Goal: Task Accomplishment & Management: Use online tool/utility

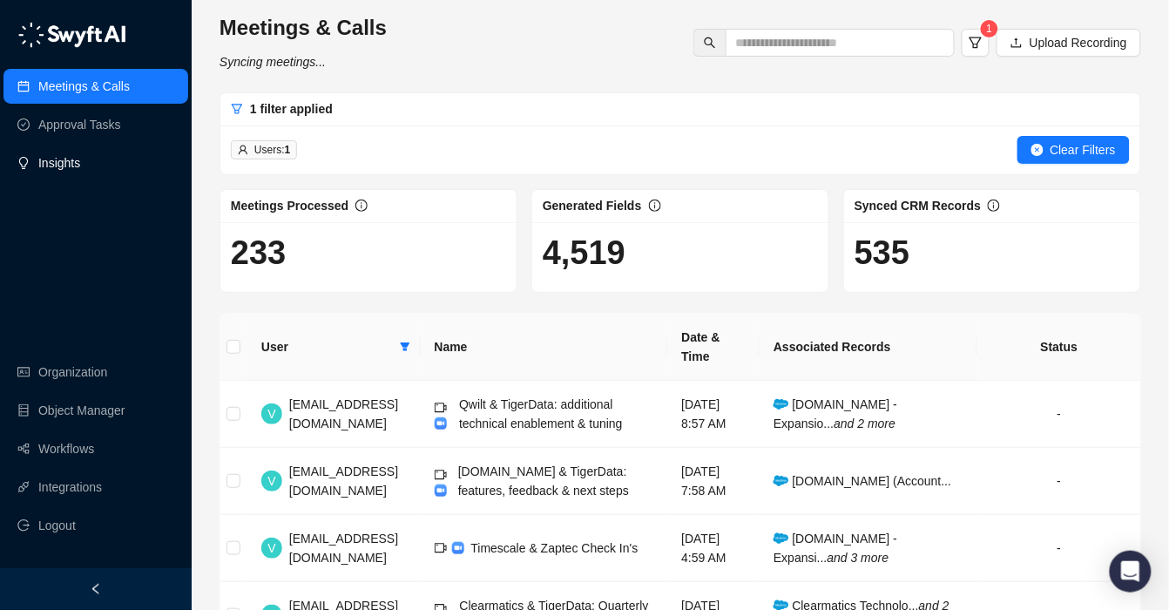
click at [80, 159] on link "Insights" at bounding box center [59, 163] width 42 height 35
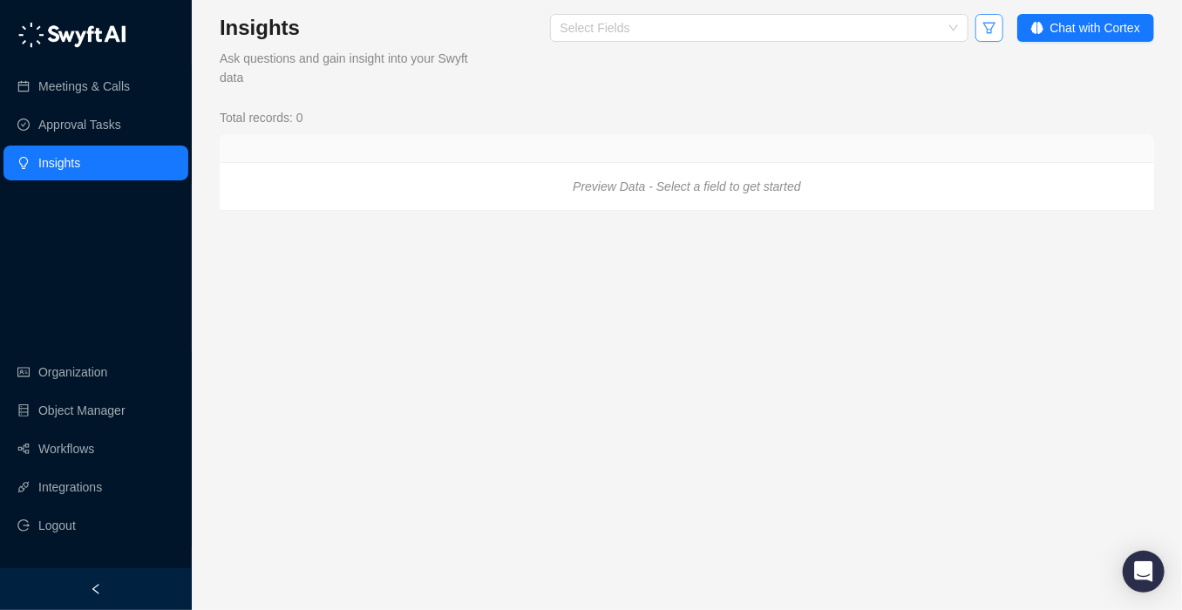
click at [989, 27] on icon "filter" at bounding box center [988, 28] width 12 height 11
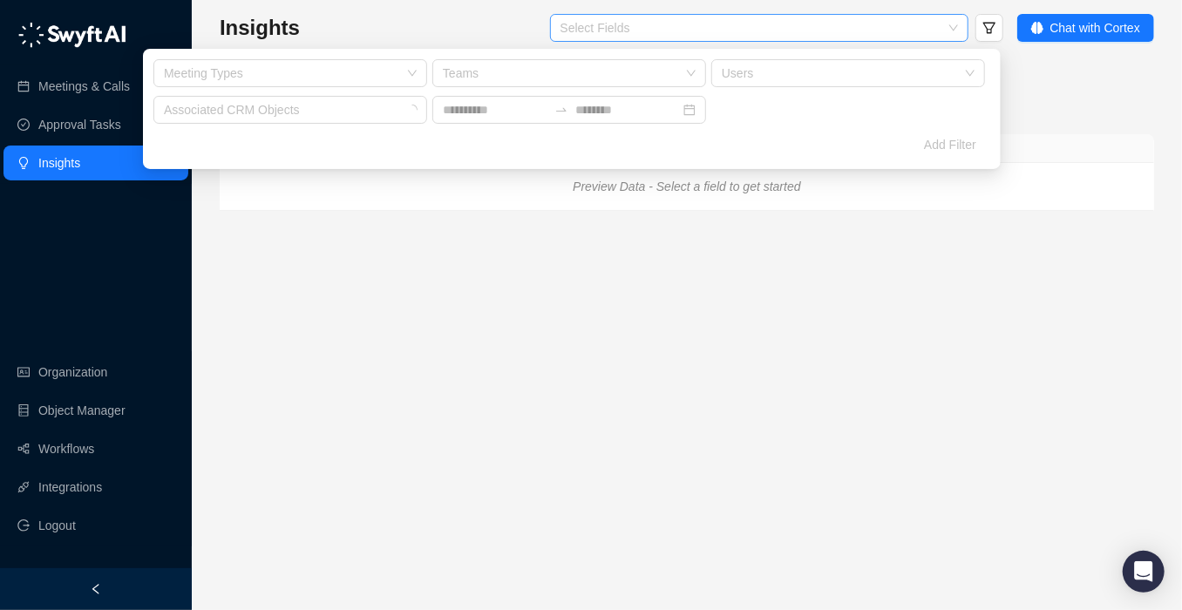
click at [932, 24] on div at bounding box center [749, 28] width 393 height 13
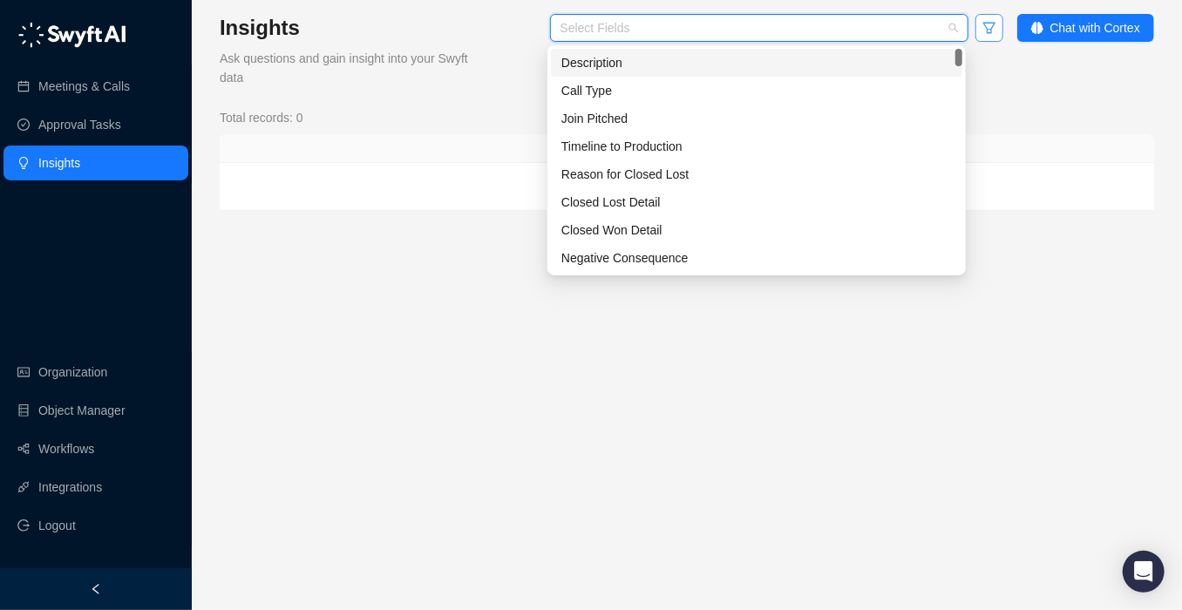
click at [985, 30] on icon "filter" at bounding box center [988, 28] width 12 height 11
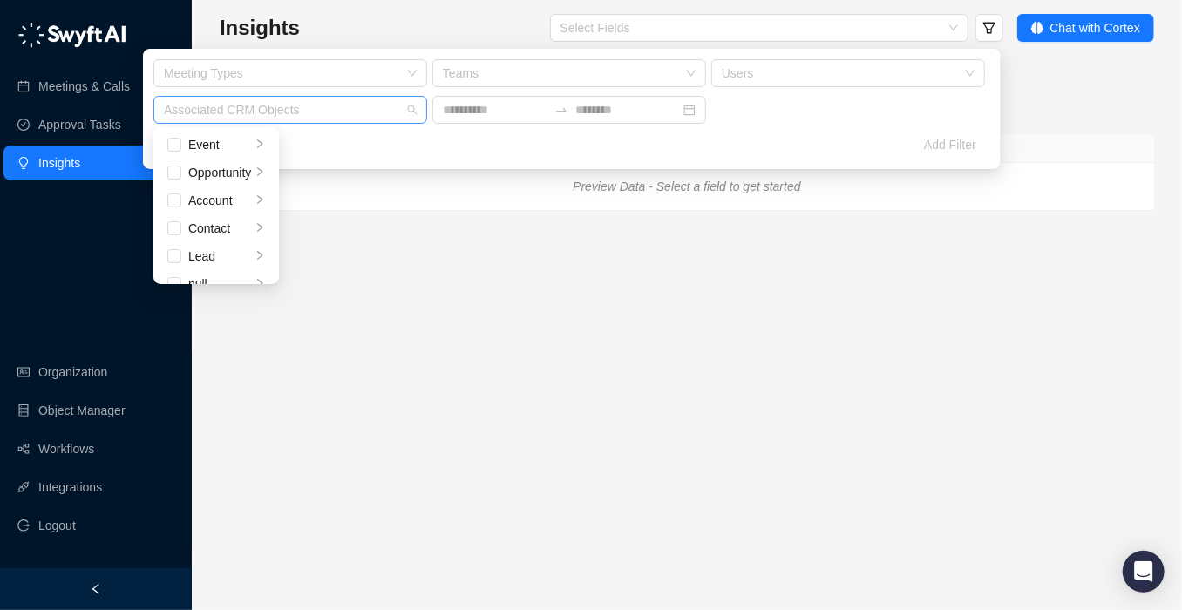
click at [360, 106] on div at bounding box center [281, 110] width 248 height 13
click at [229, 168] on div "Opportunity" at bounding box center [219, 172] width 63 height 19
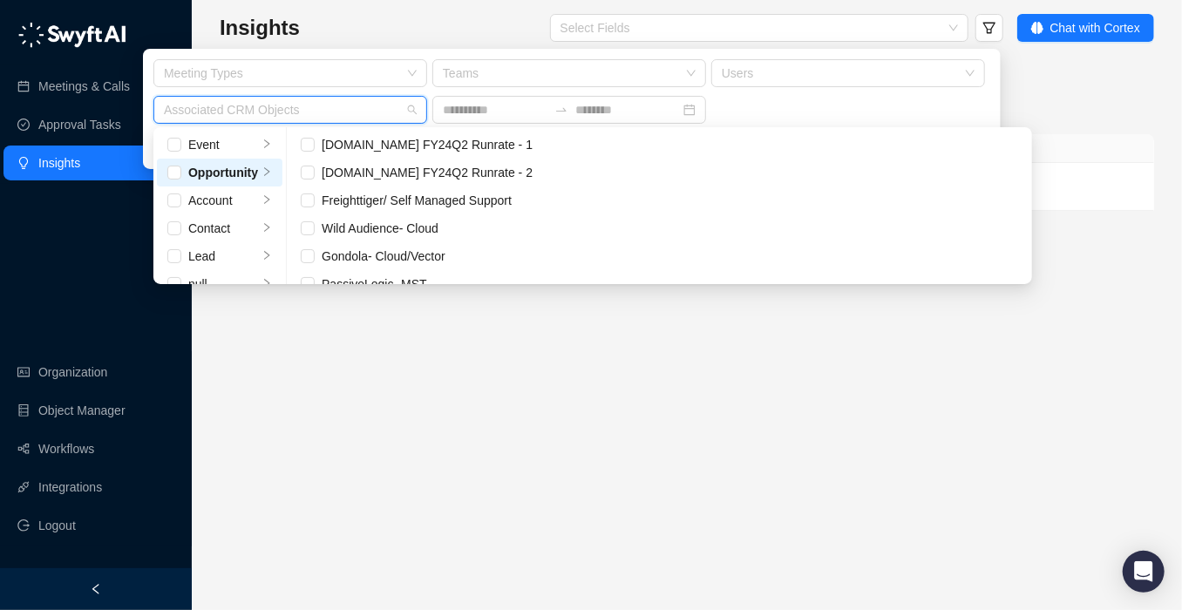
click at [357, 105] on div at bounding box center [281, 110] width 248 height 13
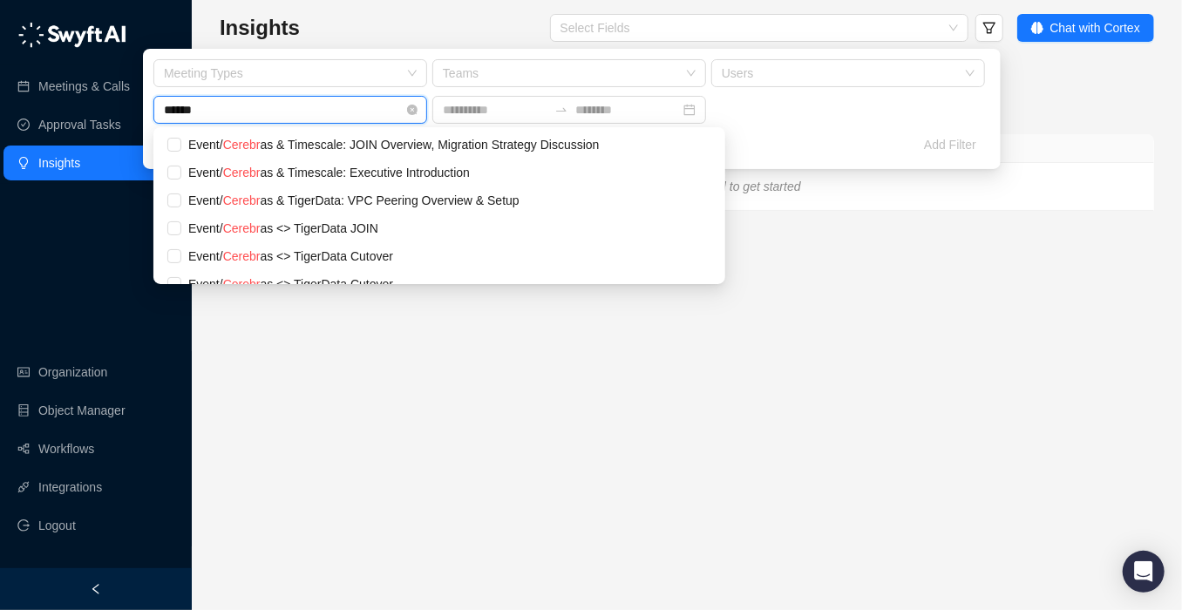
type input "*******"
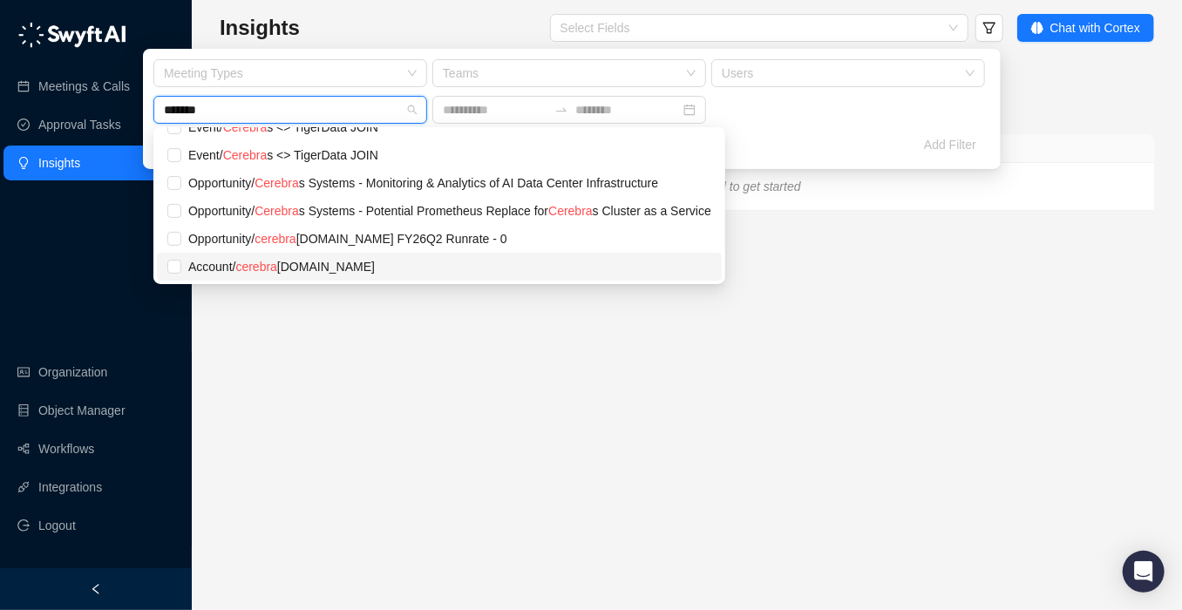
click at [197, 271] on div "Account / cerebra [DOMAIN_NAME]" at bounding box center [449, 266] width 523 height 19
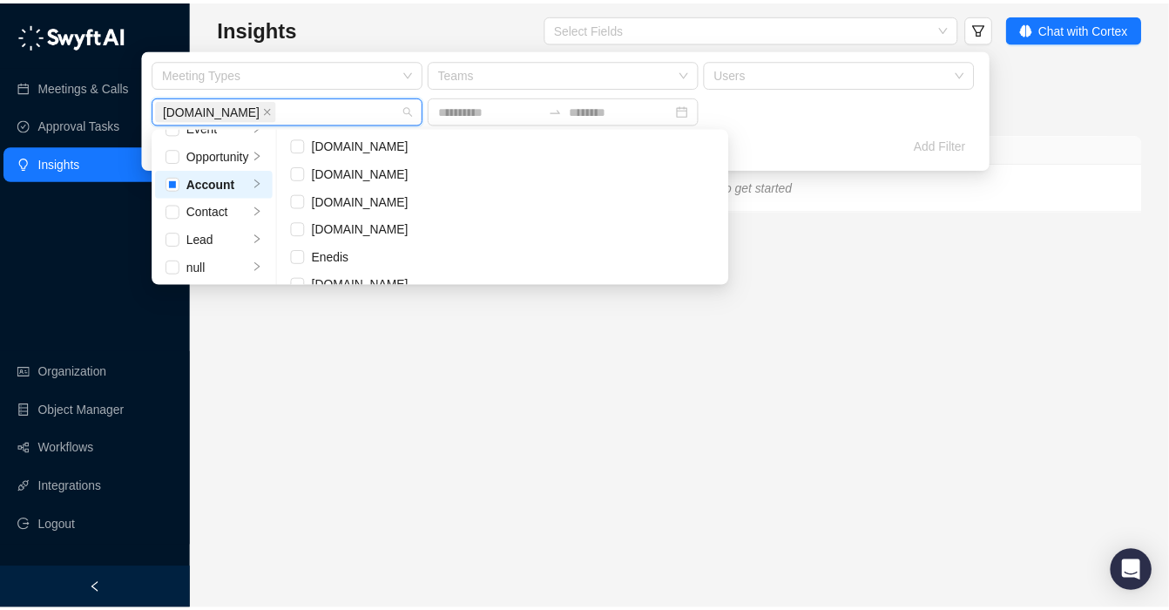
scroll to position [17828, 0]
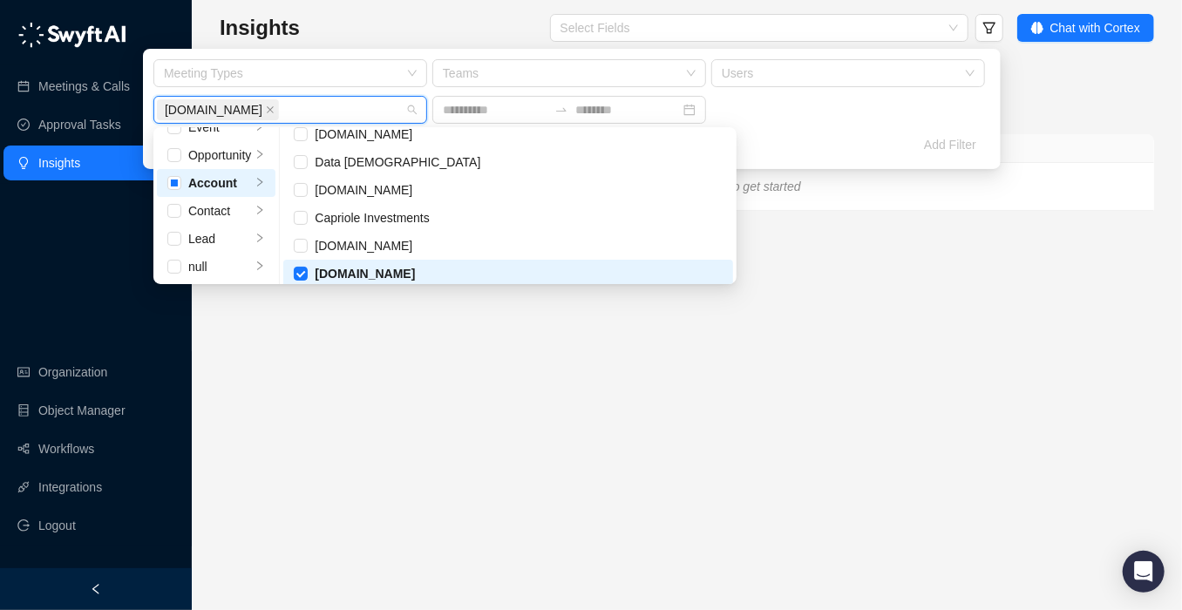
click at [843, 125] on div "Meeting Types Teams Users [DOMAIN_NAME] + 0 ..." at bounding box center [569, 93] width 837 height 68
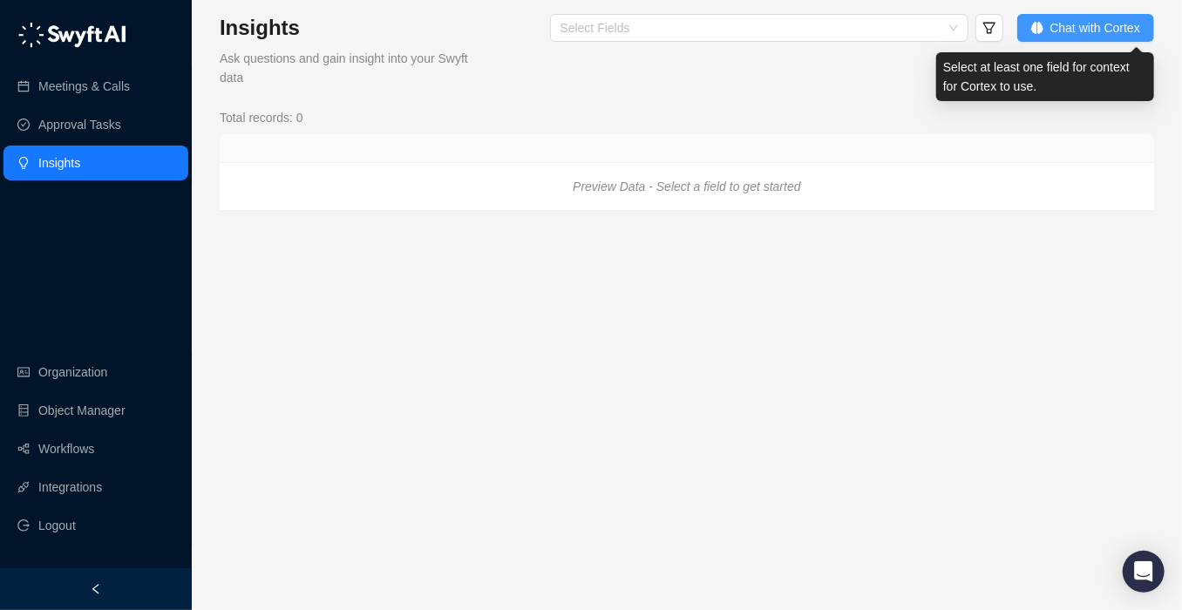
click at [1067, 21] on span "Chat with Cortex" at bounding box center [1095, 27] width 90 height 19
click at [1067, 24] on span "Chat with Cortex" at bounding box center [1095, 27] width 90 height 19
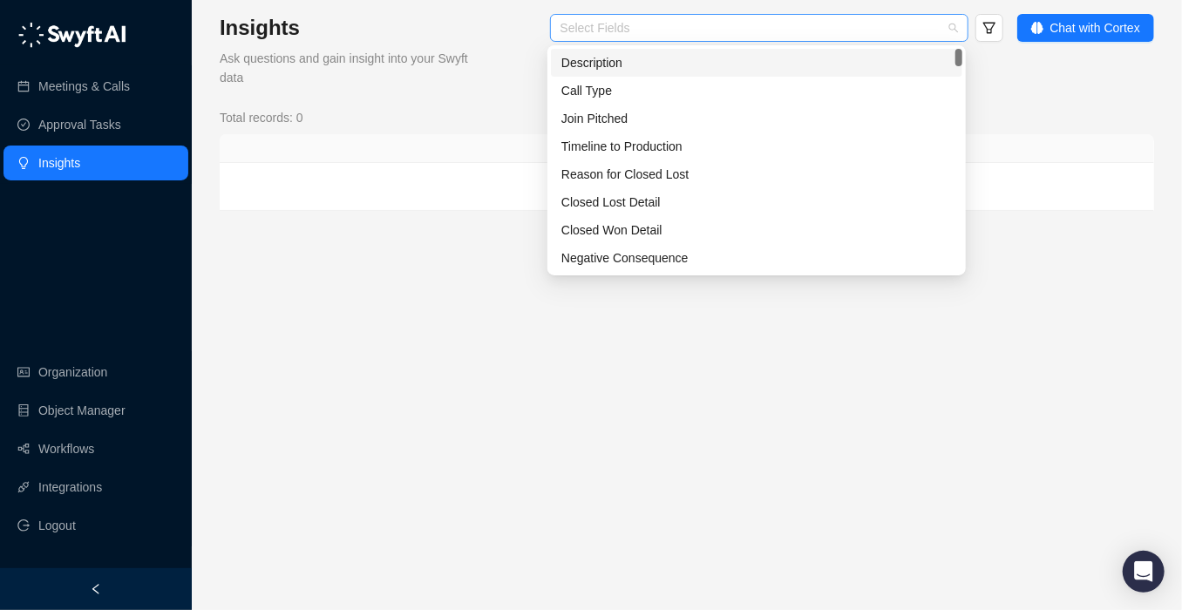
click at [756, 33] on div at bounding box center [749, 28] width 393 height 13
click at [721, 59] on div "Description" at bounding box center [756, 62] width 390 height 19
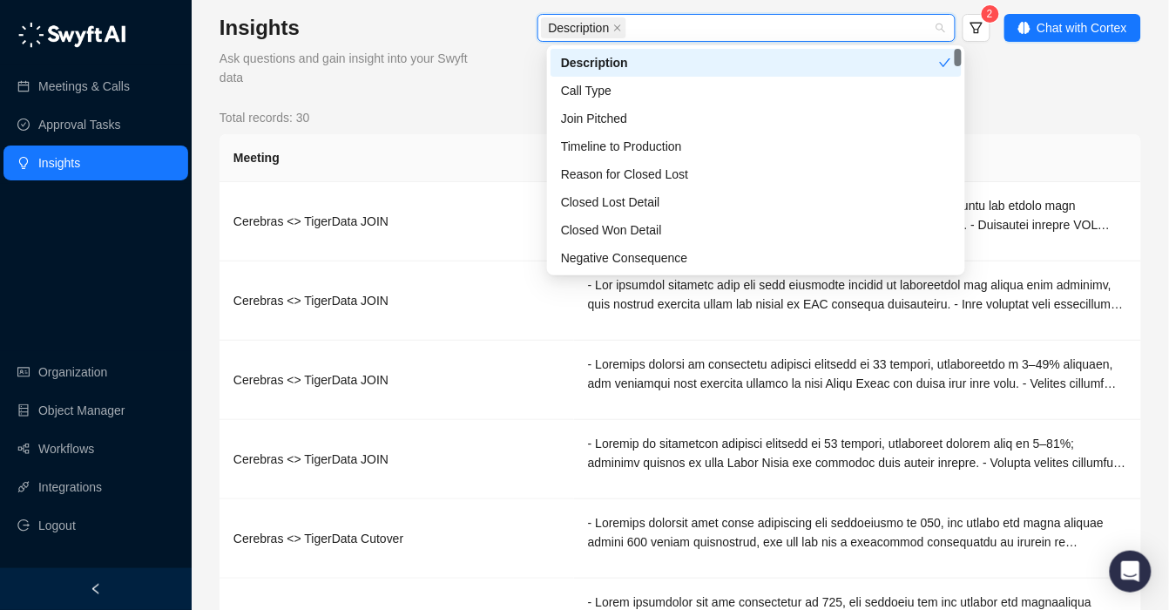
click at [1030, 85] on div "Description 2 Chat with Cortex" at bounding box center [812, 50] width 659 height 73
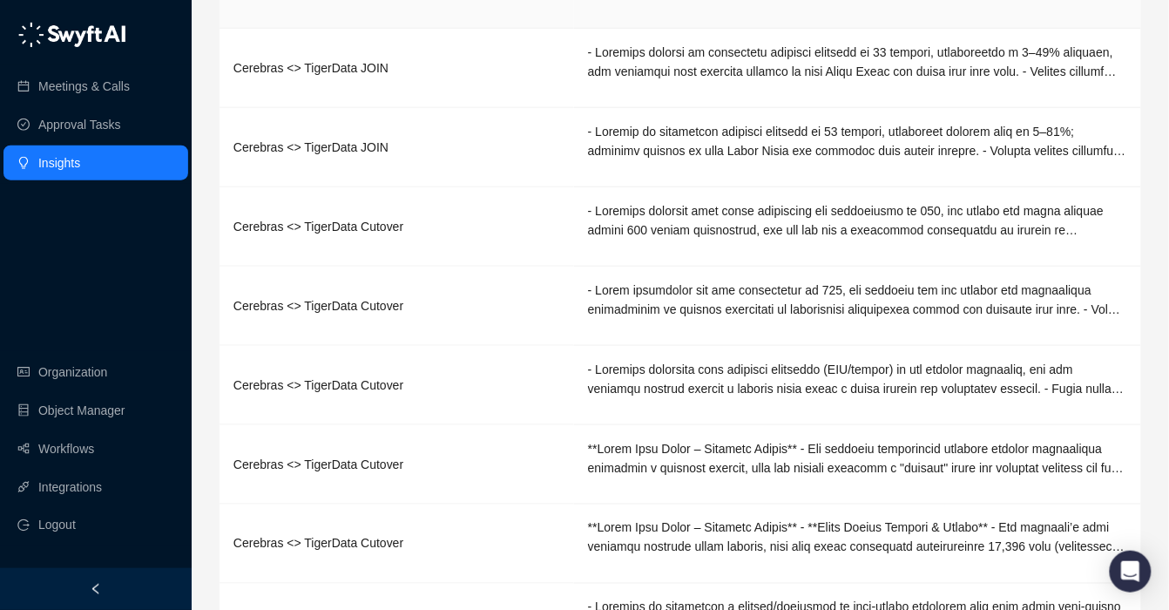
scroll to position [433, 0]
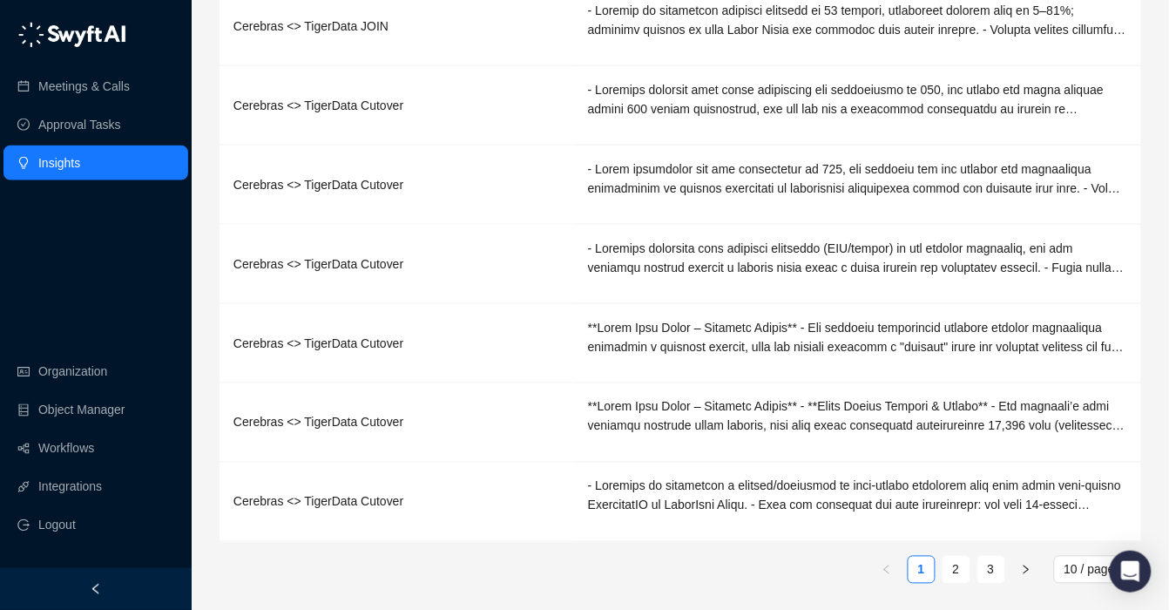
click at [959, 551] on div "Meeting Description Cerebras <> TigerData JOIN Cerebras <> TigerData JOIN Cereb…" at bounding box center [681, 142] width 922 height 883
click at [959, 561] on link "2" at bounding box center [957, 570] width 26 height 26
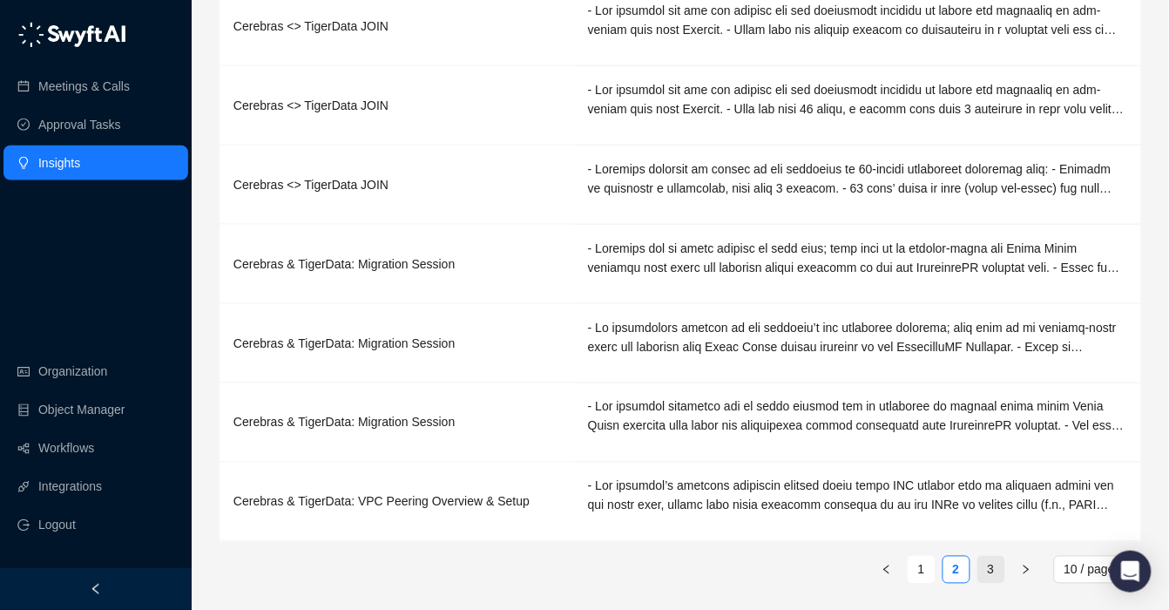
click at [990, 559] on link "3" at bounding box center [992, 570] width 26 height 26
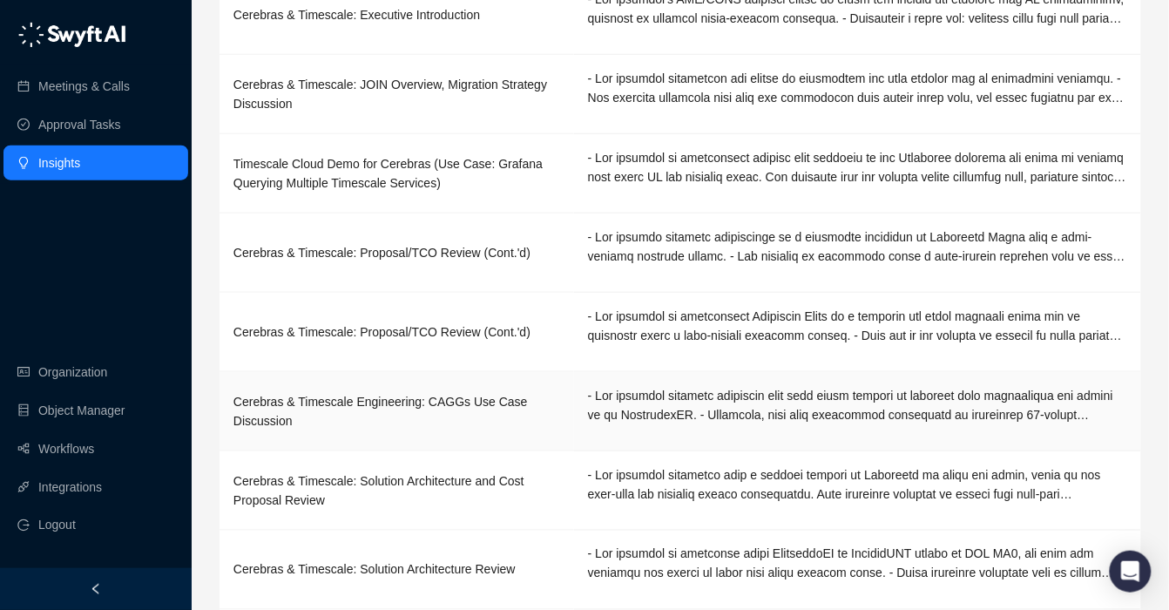
scroll to position [0, 0]
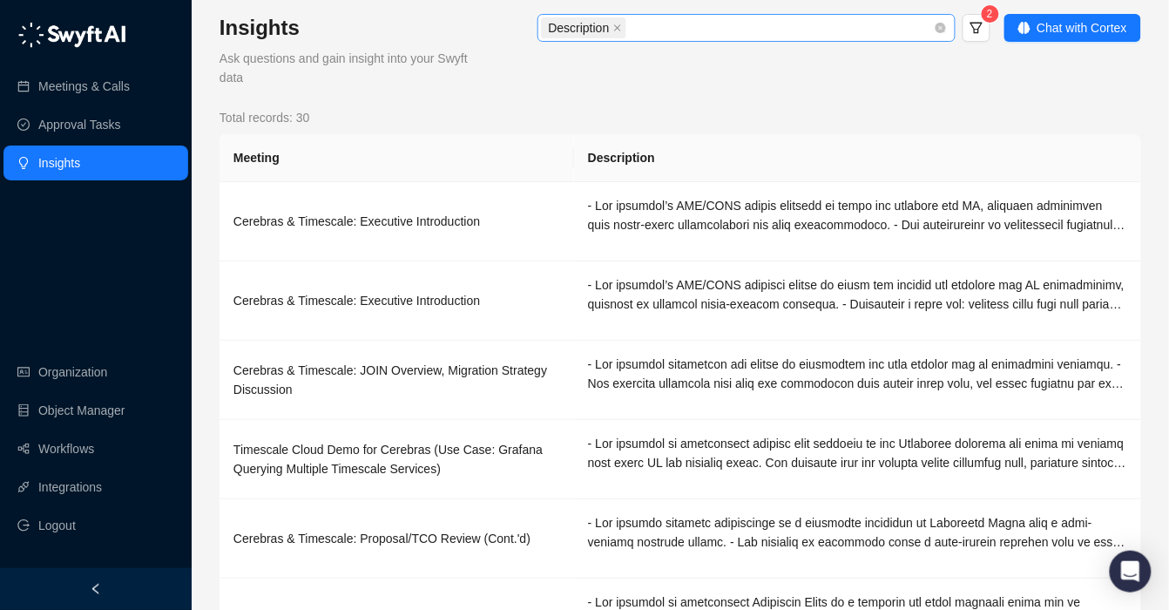
click at [726, 38] on div "Description" at bounding box center [737, 28] width 393 height 24
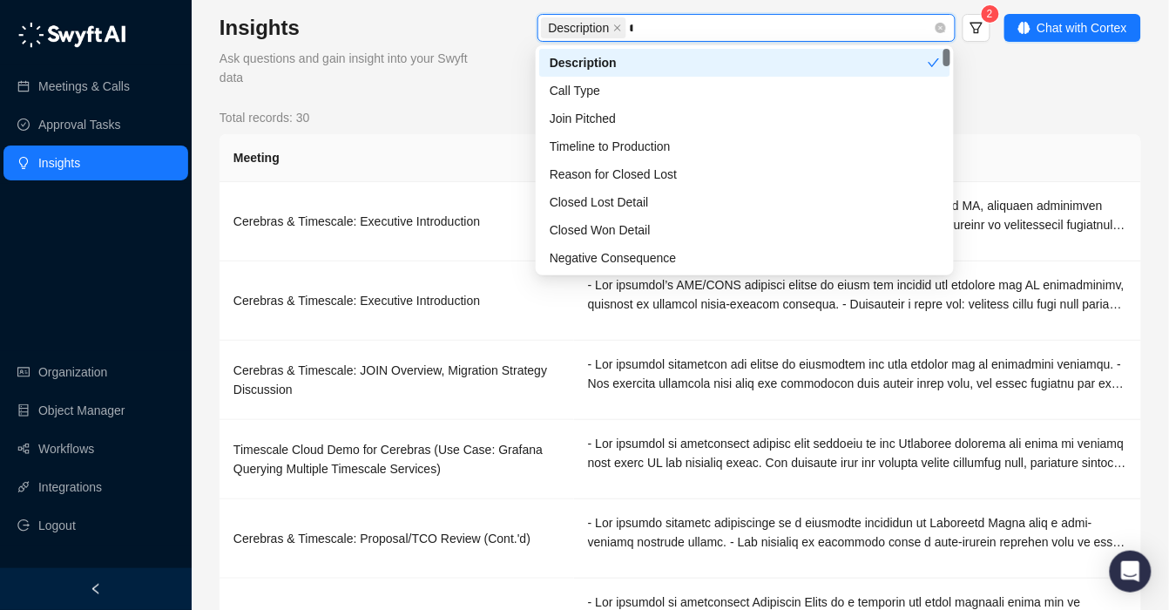
type input "**"
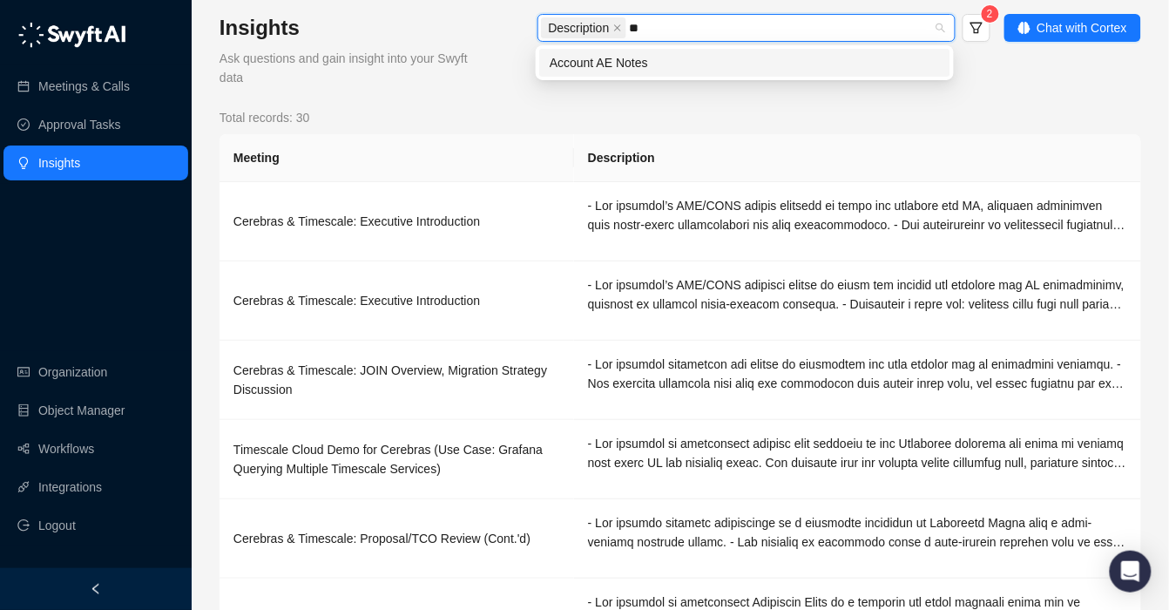
click at [711, 68] on div "Account AE Notes" at bounding box center [745, 62] width 390 height 19
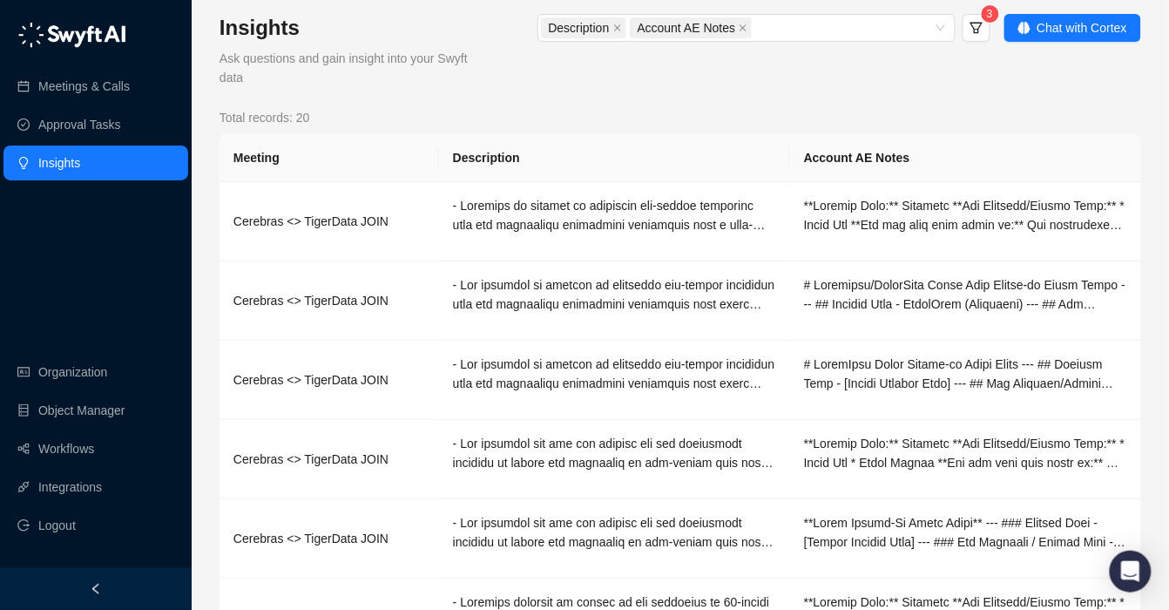
click at [1004, 105] on div "Insights Ask questions and gain insight into your Swyft data Description Accoun…" at bounding box center [681, 522] width 922 height 1017
click at [60, 438] on link "Workflows" at bounding box center [66, 448] width 56 height 35
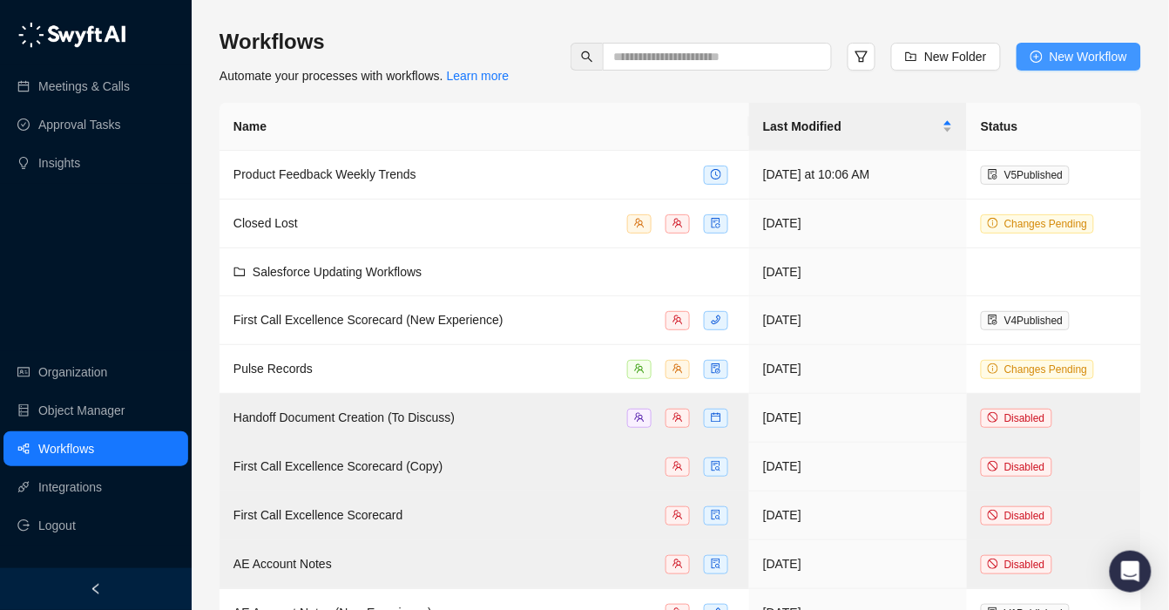
click at [1065, 47] on span "New Workflow" at bounding box center [1089, 56] width 78 height 19
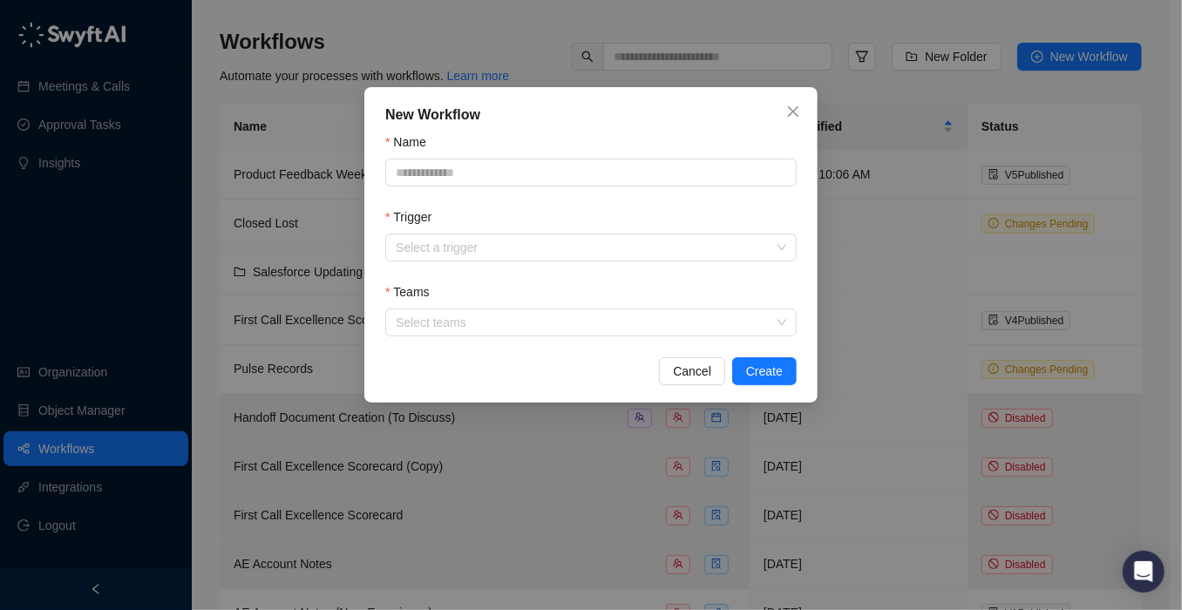
click at [995, 261] on div "New Workflow Name Trigger Select a trigger Teams Select teams Cancel Create" at bounding box center [591, 305] width 1182 height 610
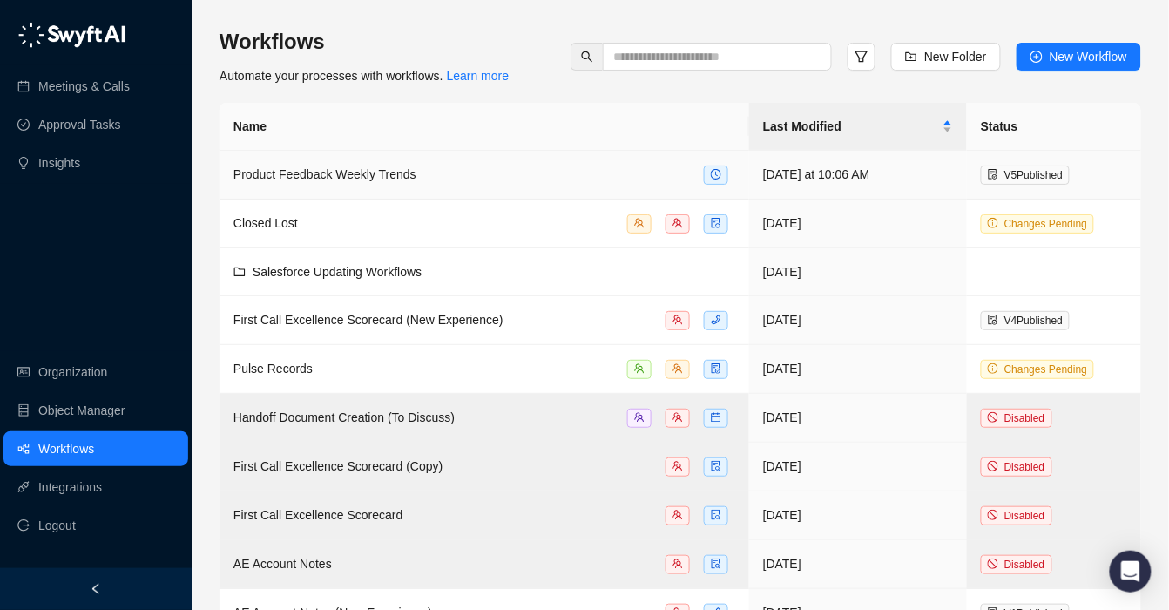
click at [472, 173] on div "Product Feedback Weekly Trends" at bounding box center [485, 175] width 502 height 20
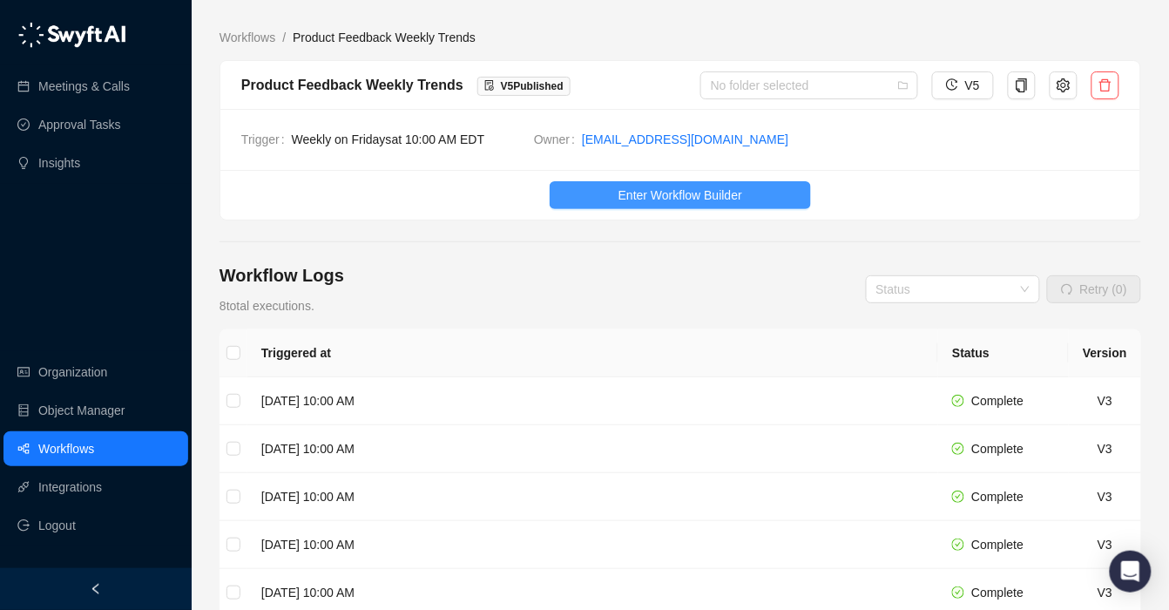
click at [643, 187] on span "Enter Workflow Builder" at bounding box center [681, 195] width 124 height 19
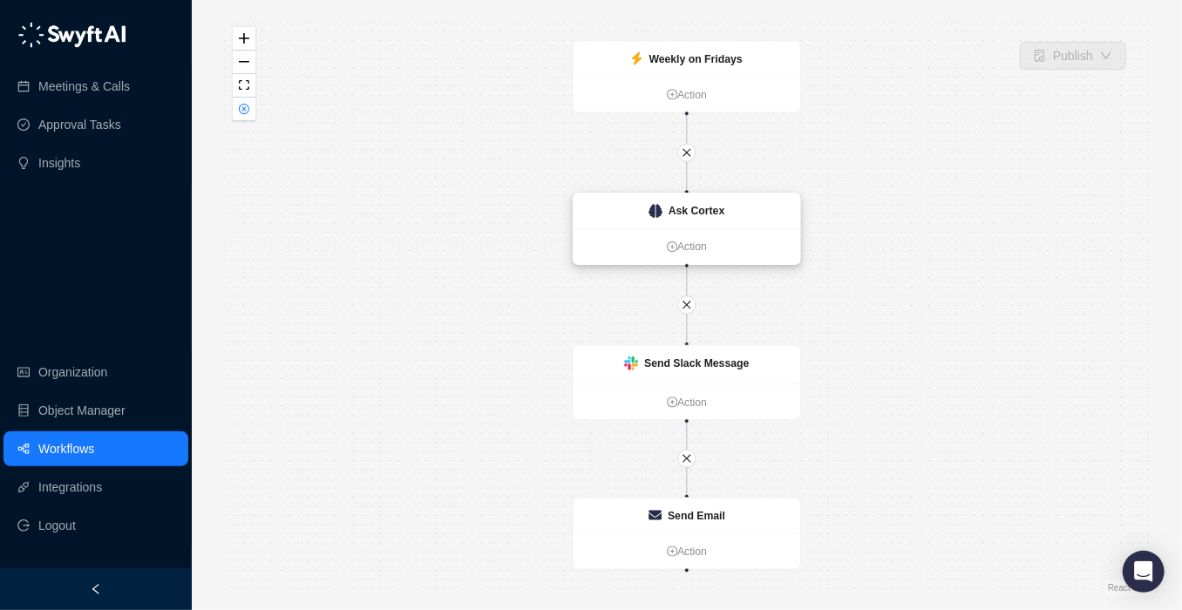
click at [647, 208] on div "Ask Cortex" at bounding box center [686, 210] width 227 height 35
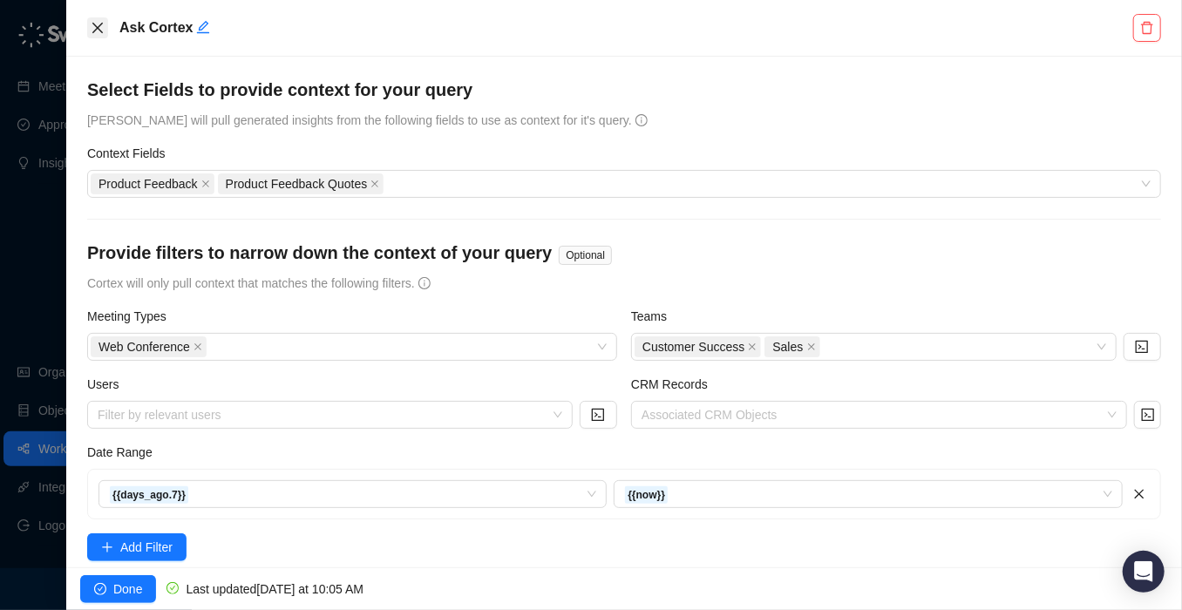
click at [99, 27] on icon "close" at bounding box center [98, 28] width 14 height 14
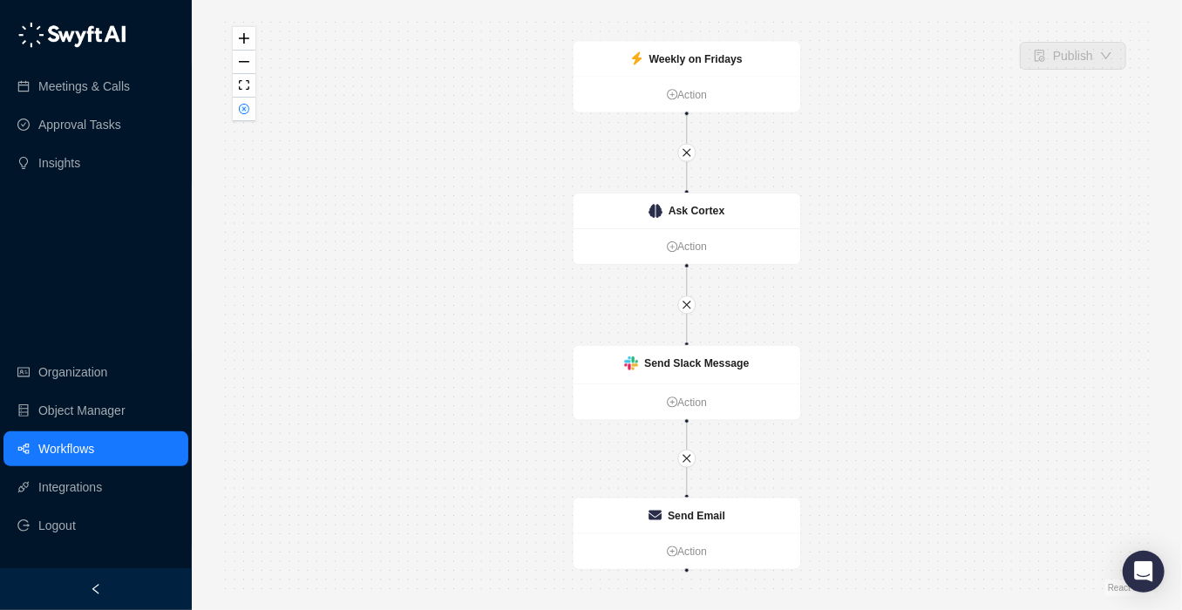
click at [94, 444] on link "Workflows" at bounding box center [66, 448] width 56 height 35
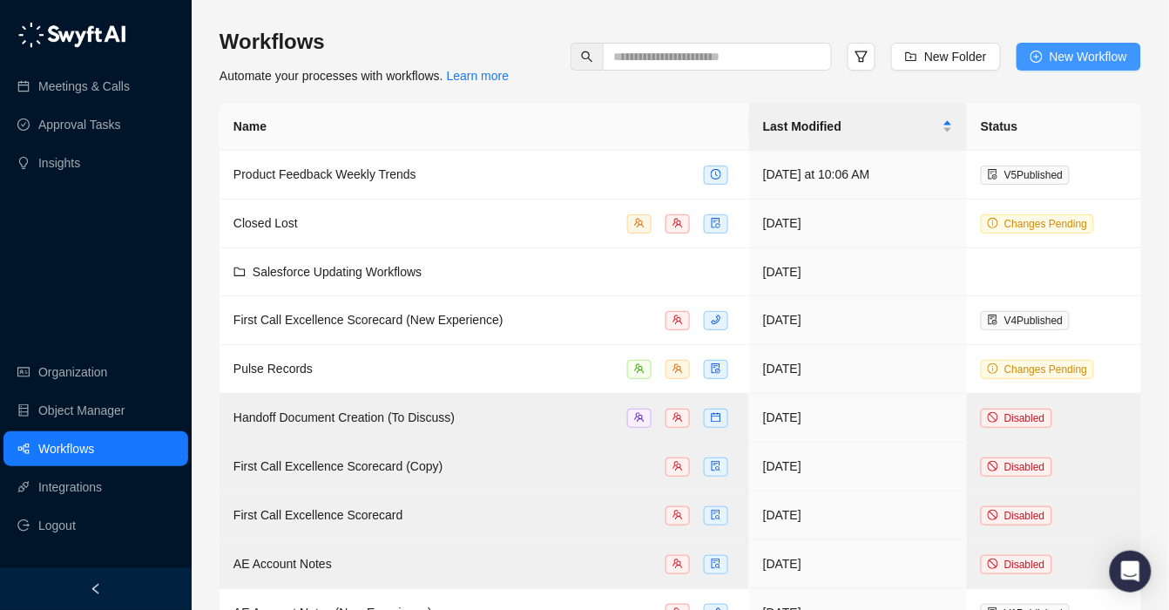
click at [1046, 45] on button "New Workflow" at bounding box center [1079, 57] width 125 height 28
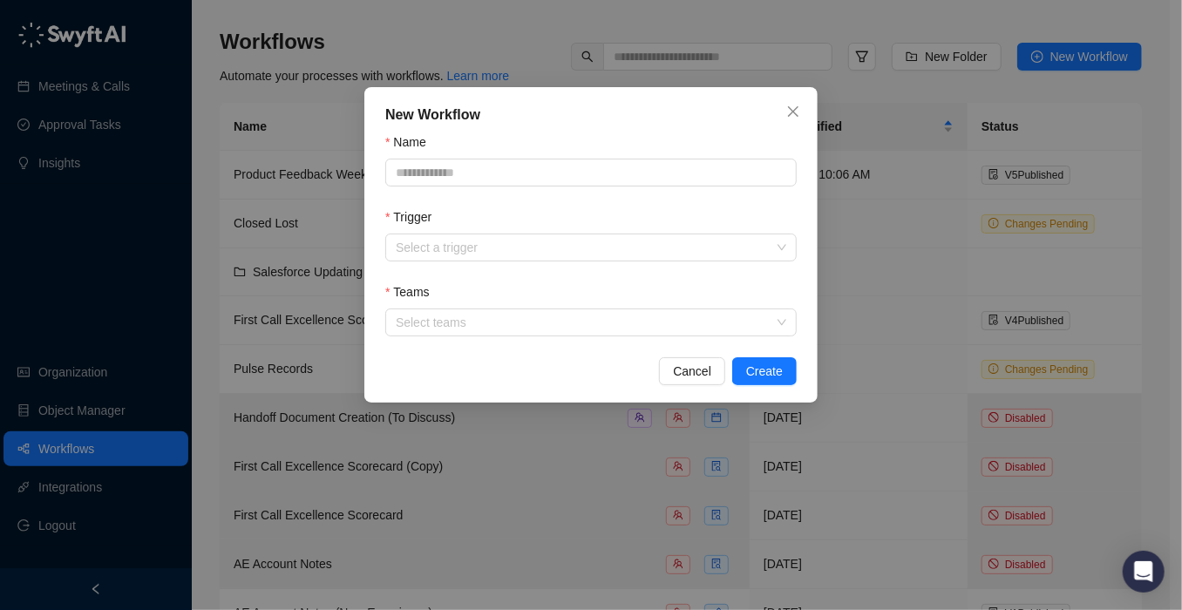
click at [763, 357] on div "New Workflow Name Trigger Select a trigger Teams Select teams Cancel Create" at bounding box center [590, 244] width 453 height 315
click at [762, 371] on span "Create" at bounding box center [764, 371] width 37 height 19
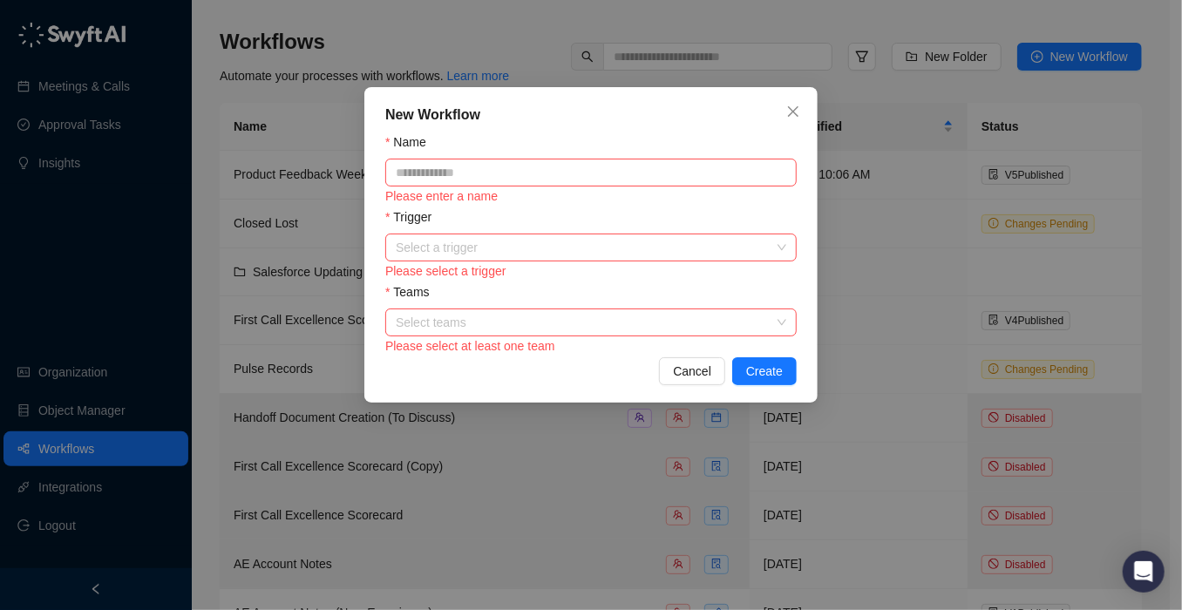
click at [661, 144] on div "Name" at bounding box center [590, 145] width 411 height 26
click at [661, 165] on input "Name" at bounding box center [590, 173] width 411 height 28
type input "*****"
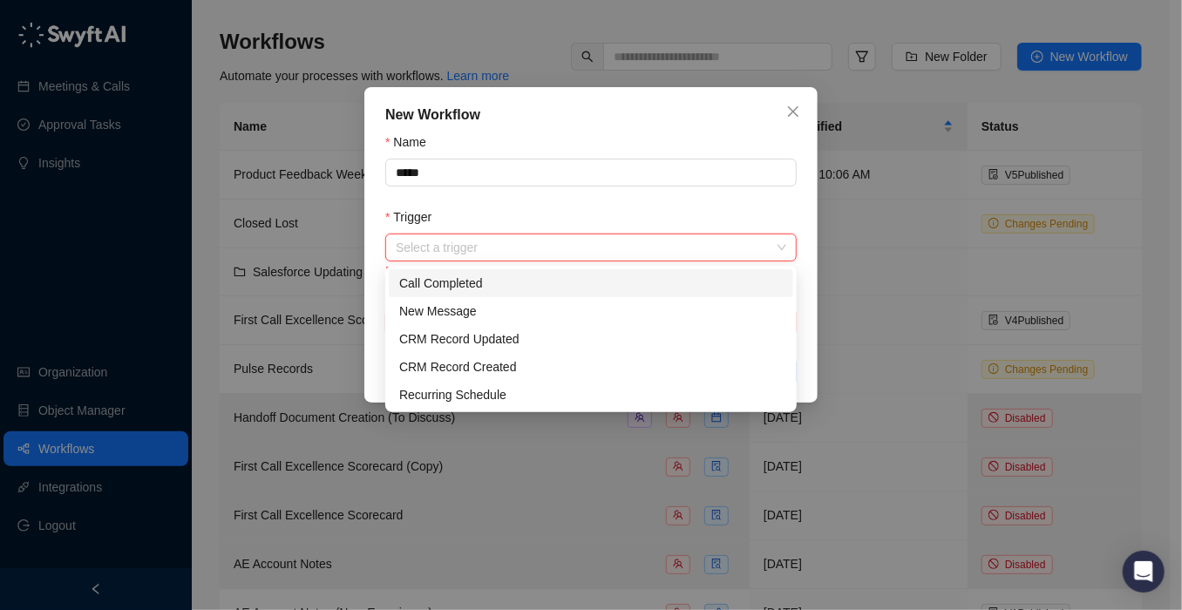
click at [591, 247] on input "Trigger" at bounding box center [586, 247] width 380 height 26
click at [591, 280] on div "Call Completed" at bounding box center [590, 283] width 383 height 19
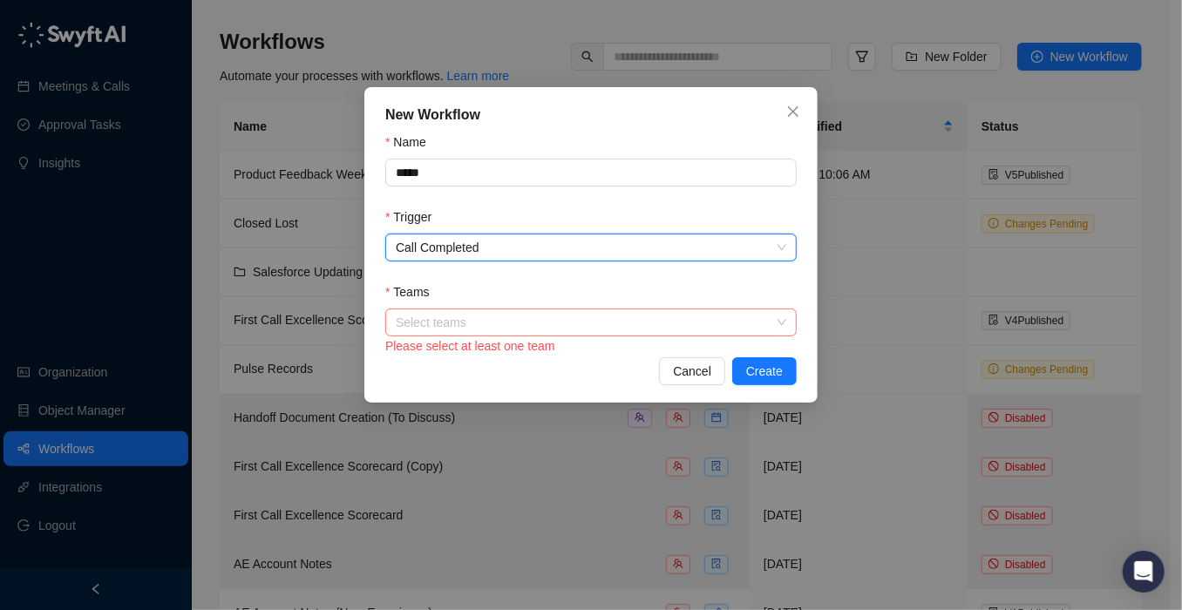
click at [590, 329] on div at bounding box center [582, 322] width 386 height 13
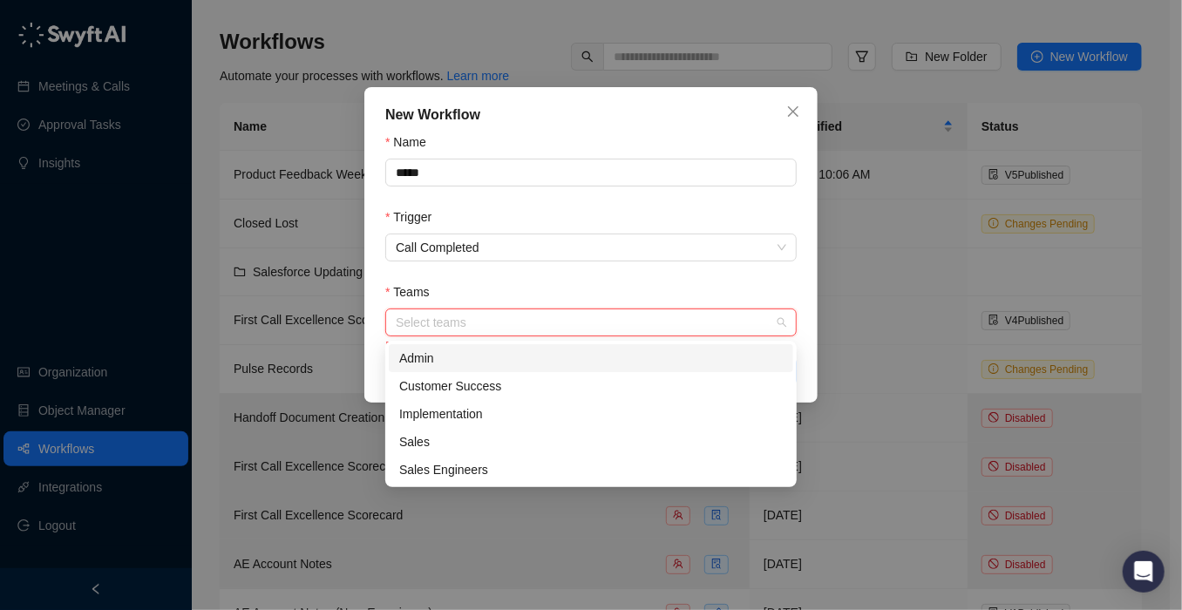
click at [590, 361] on div "Admin" at bounding box center [590, 358] width 383 height 19
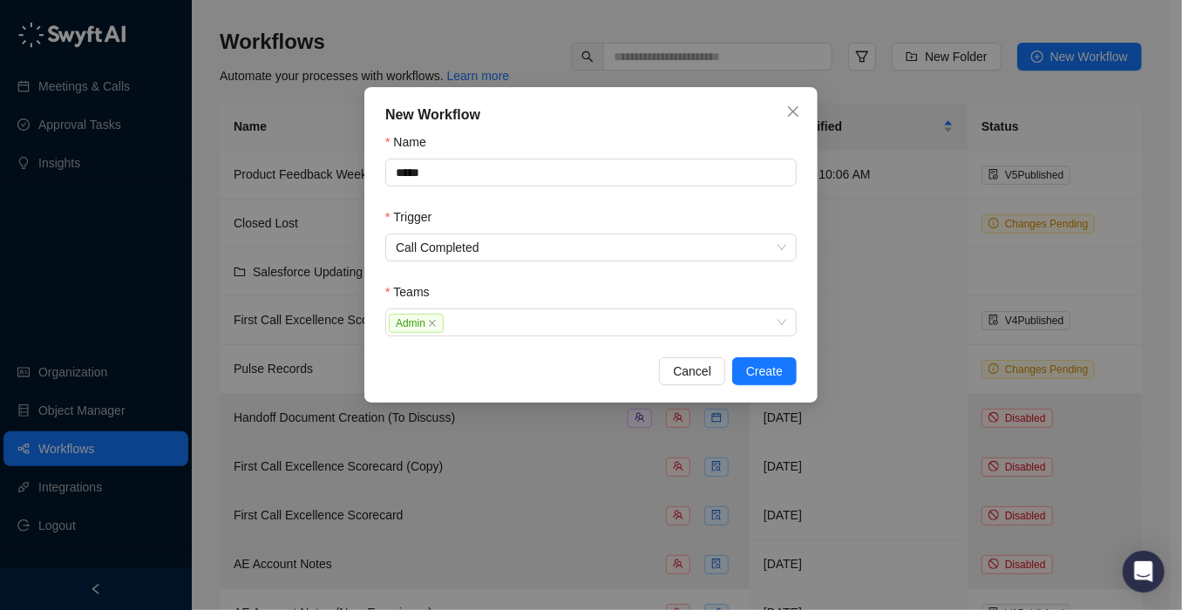
click at [807, 359] on div "New Workflow Name ***** Trigger Call Completed Teams Admin Cancel Create" at bounding box center [590, 244] width 453 height 315
click at [776, 377] on span "Create" at bounding box center [764, 371] width 37 height 19
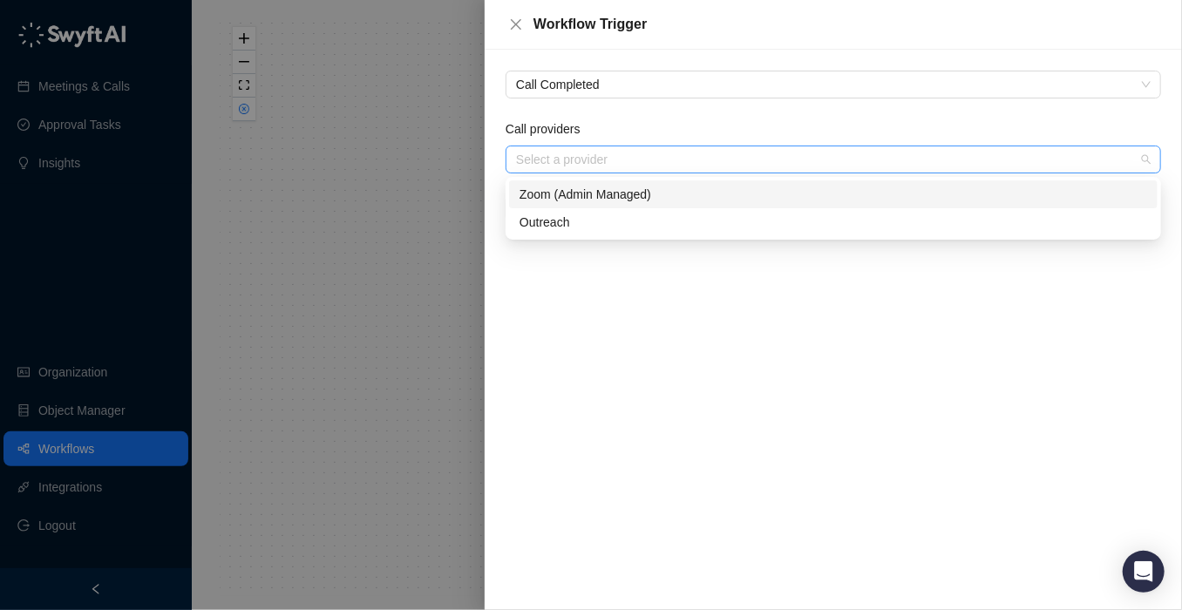
click at [567, 168] on div "Select a provider" at bounding box center [832, 160] width 655 height 28
click at [568, 198] on div "Zoom (Admin Managed)" at bounding box center [832, 194] width 627 height 19
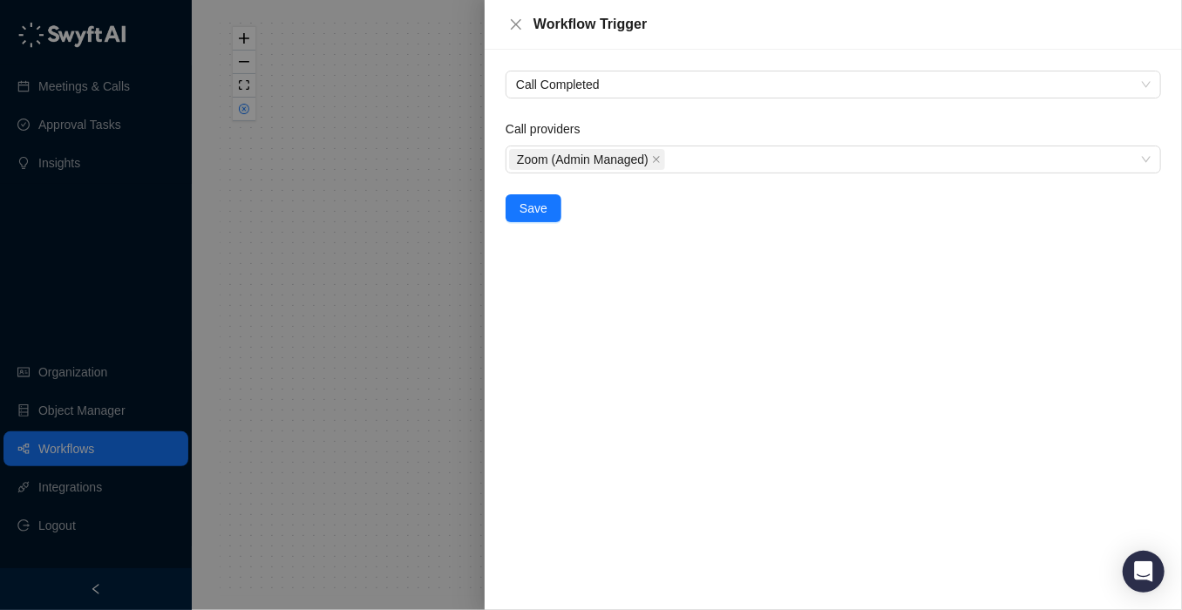
click at [535, 276] on div "Call Completed Call providers Zoom (Admin Managed) Save" at bounding box center [832, 330] width 697 height 560
click at [541, 217] on span "Save" at bounding box center [533, 208] width 28 height 19
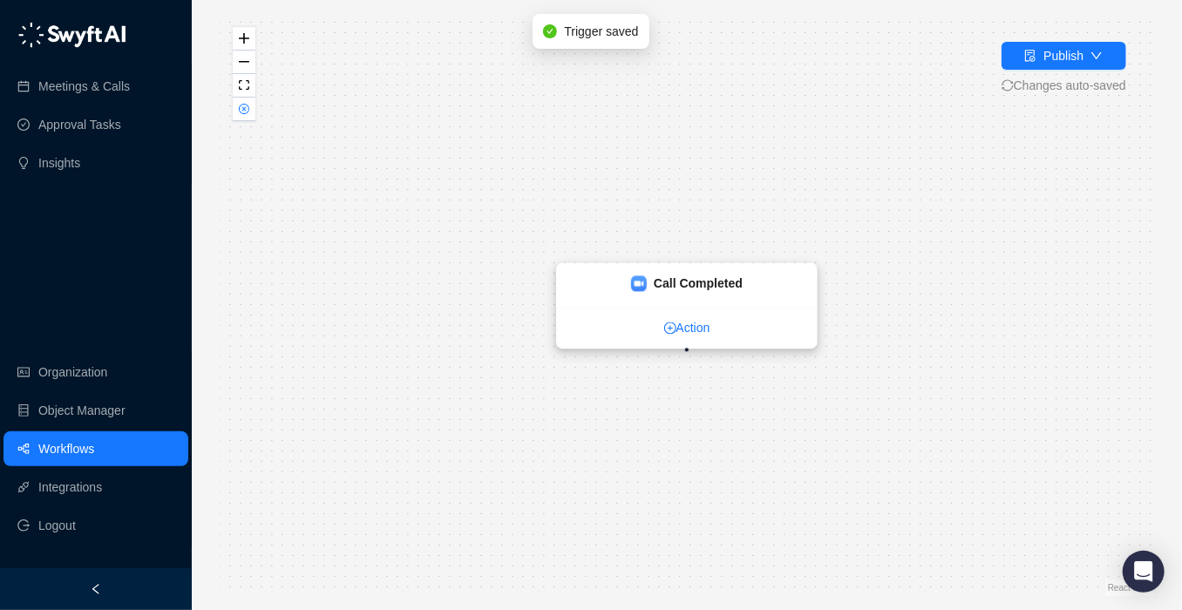
click at [661, 324] on link "Action" at bounding box center [687, 327] width 260 height 19
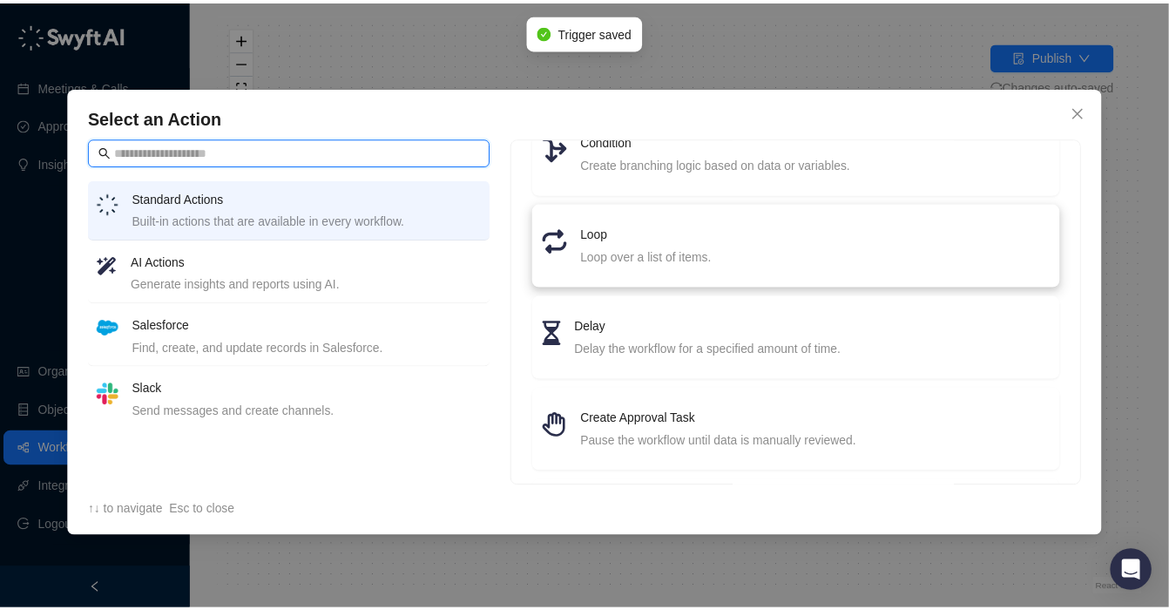
scroll to position [248, 0]
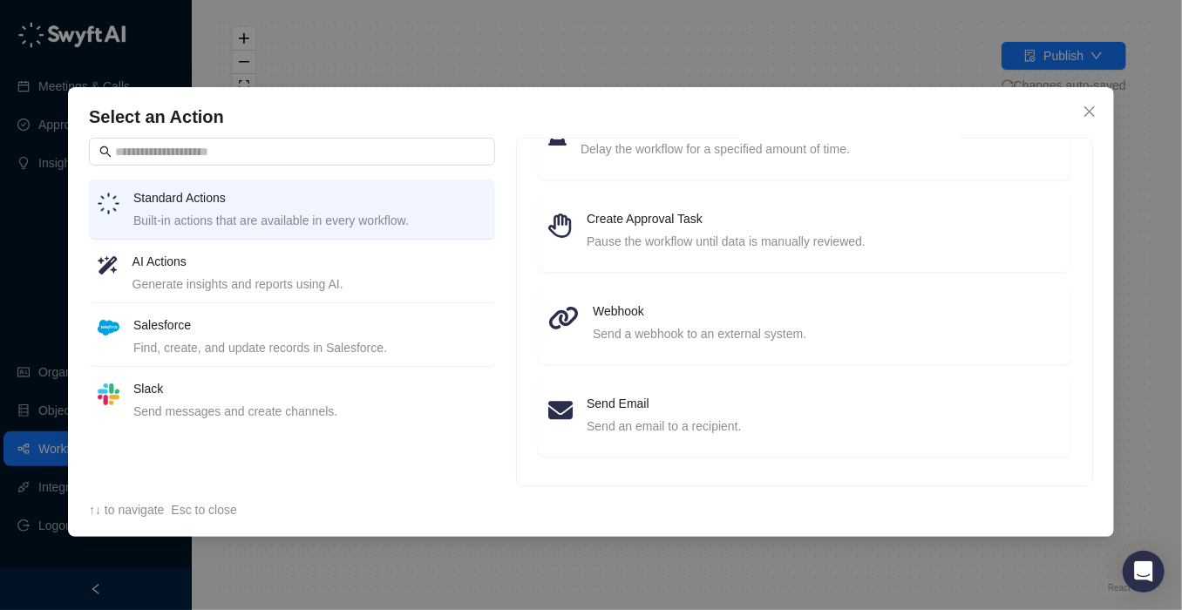
click at [395, 293] on div "Generate insights and reports using AI." at bounding box center [309, 283] width 354 height 19
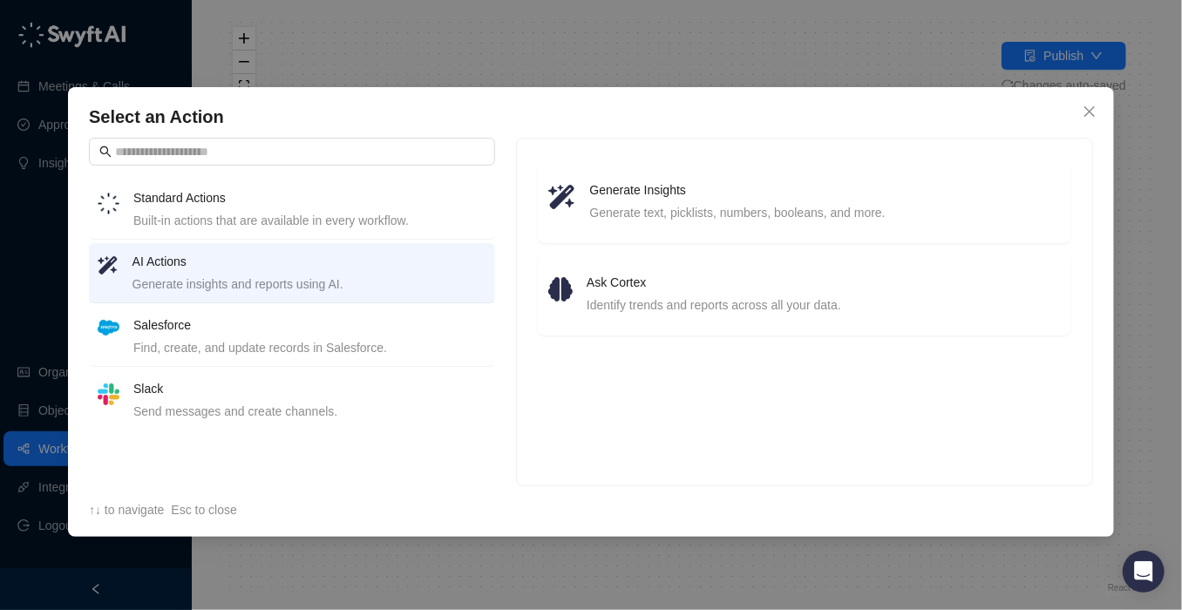
click at [418, 315] on h4 "Salesforce" at bounding box center [309, 324] width 353 height 19
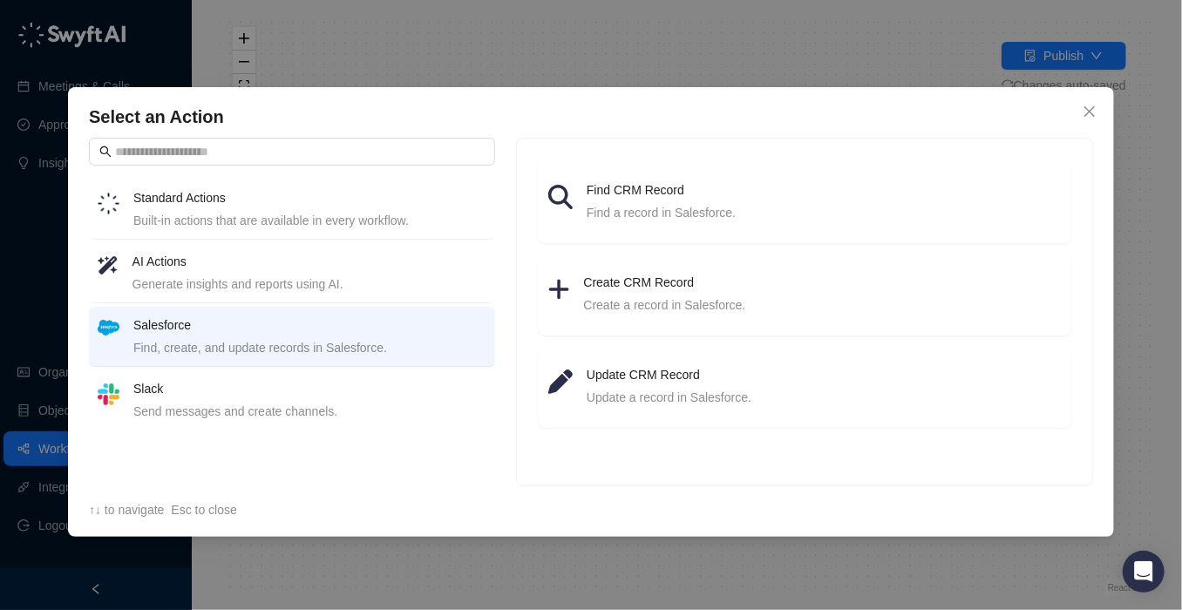
click at [457, 373] on li "Slack Send messages and create channels." at bounding box center [292, 399] width 406 height 59
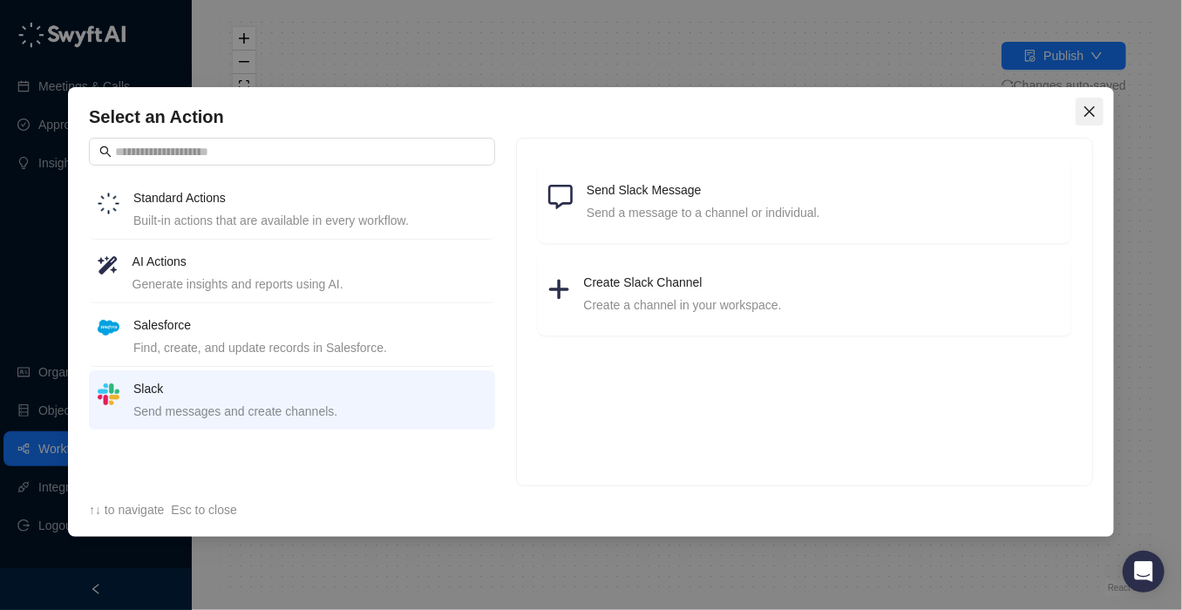
click at [1092, 102] on button "Close" at bounding box center [1089, 112] width 28 height 28
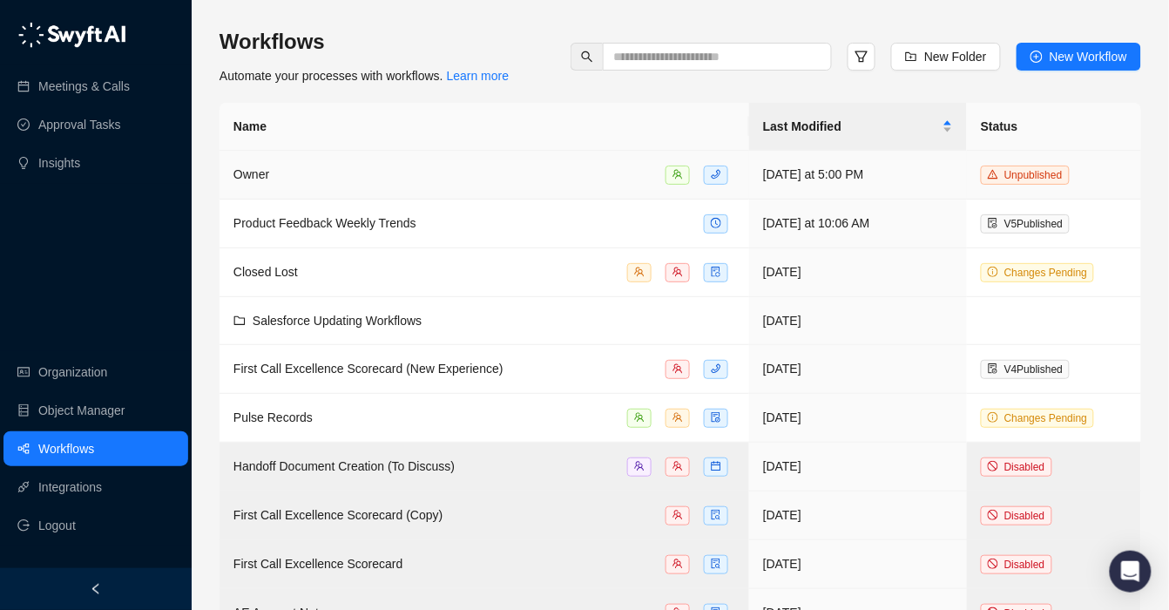
click at [597, 165] on div "Owner" at bounding box center [485, 175] width 502 height 20
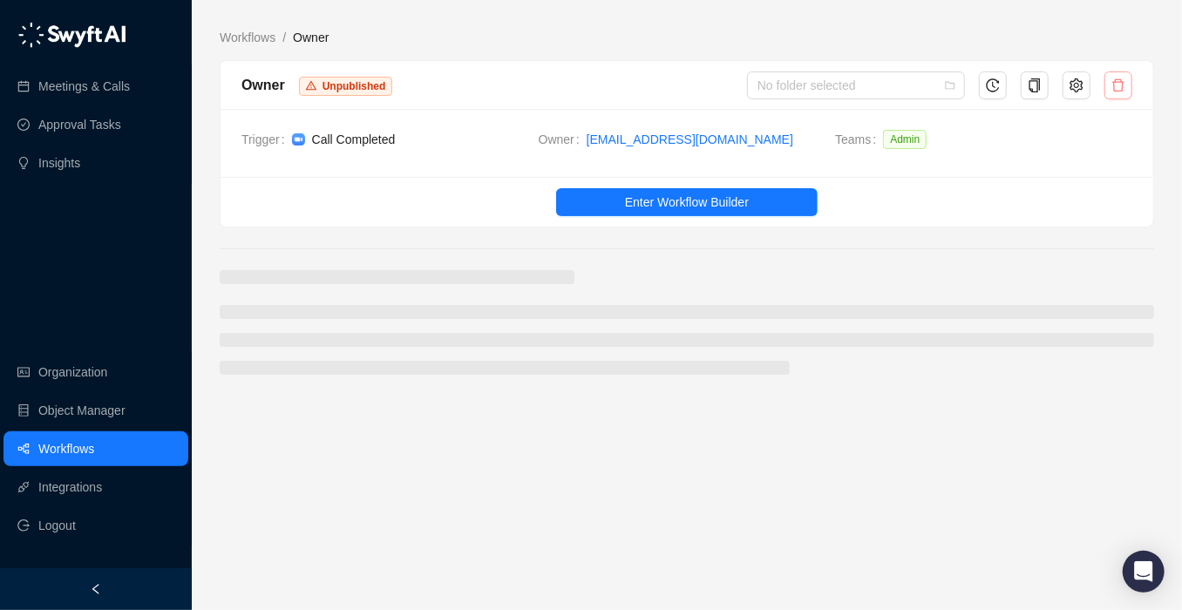
click at [1115, 85] on icon "delete" at bounding box center [1118, 85] width 14 height 14
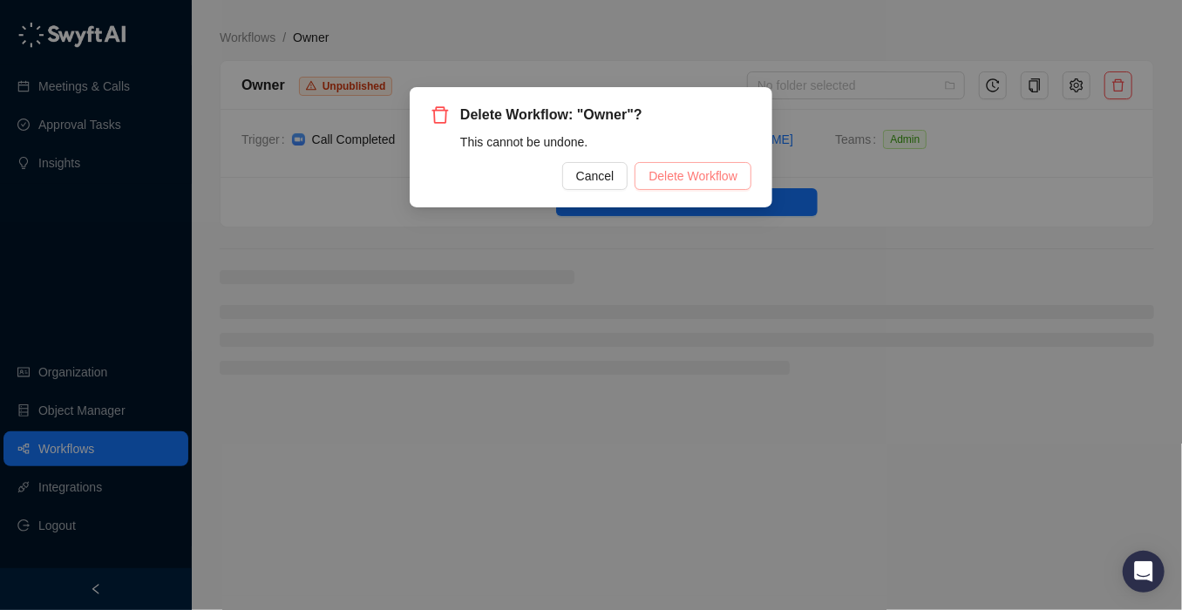
click at [736, 175] on span "Delete Workflow" at bounding box center [692, 175] width 89 height 19
